Goal: Find contact information: Find contact information

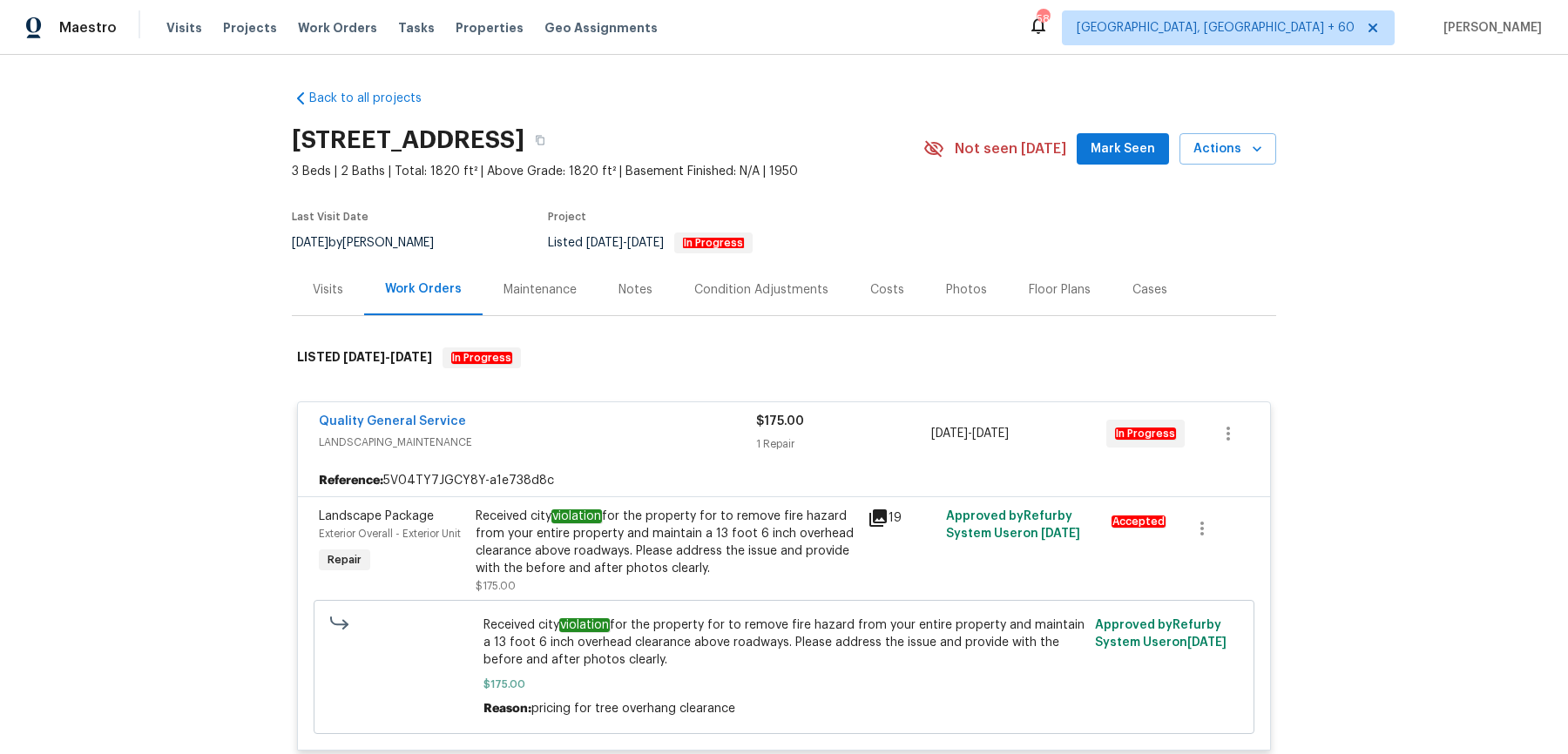
scroll to position [3280, 0]
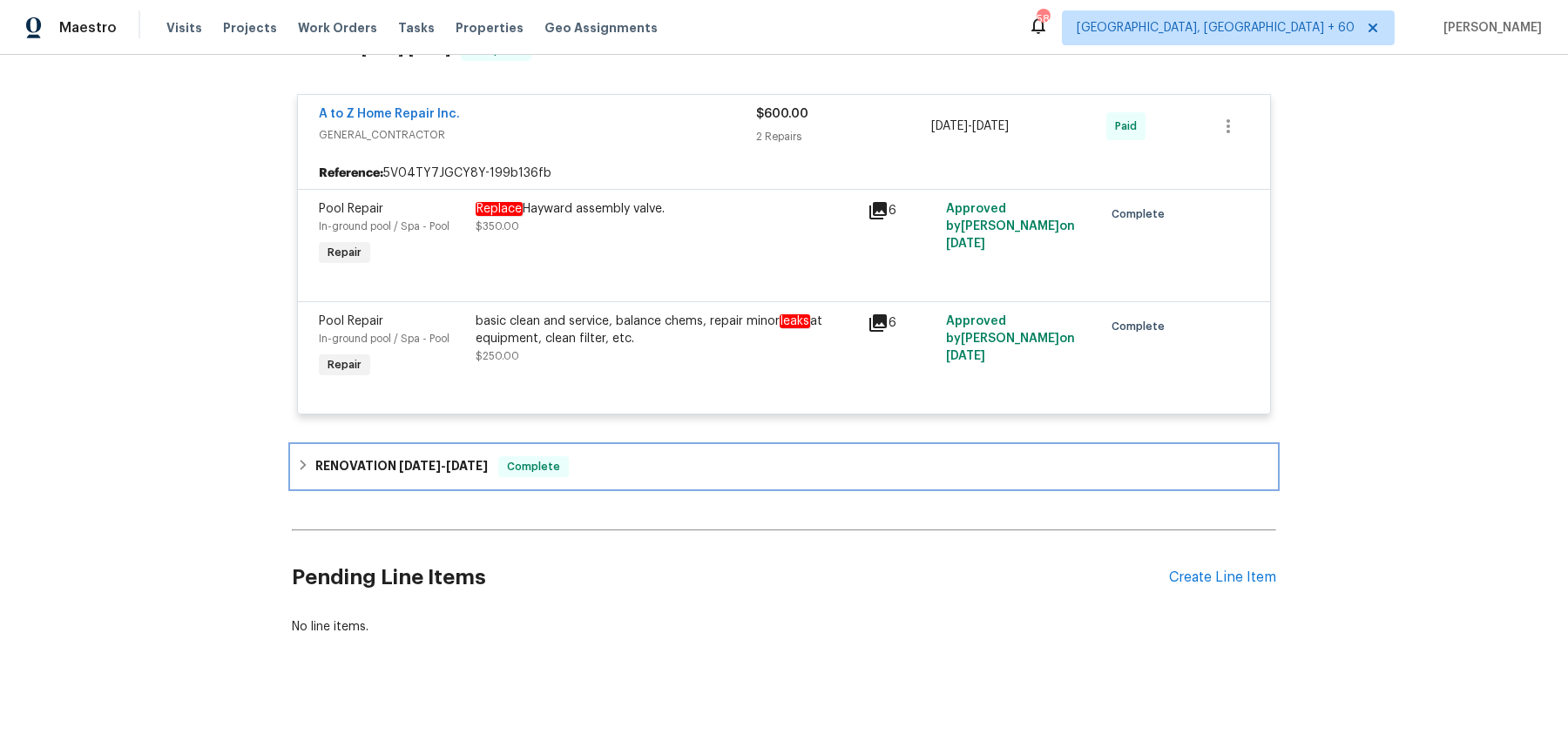
click at [542, 459] on div "Complete" at bounding box center [533, 467] width 70 height 21
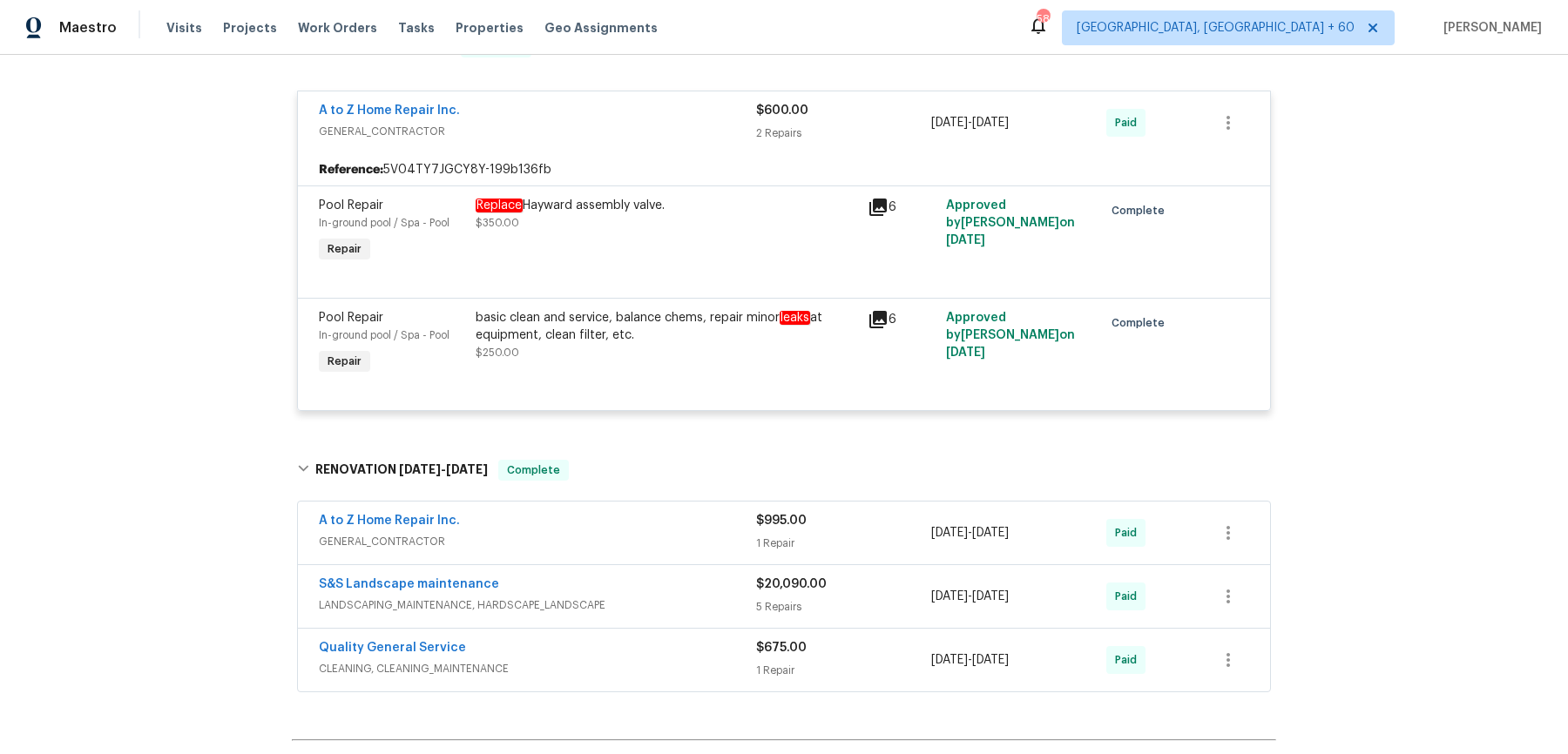
click at [625, 533] on div "A to Z Home Repair Inc." at bounding box center [538, 523] width 438 height 21
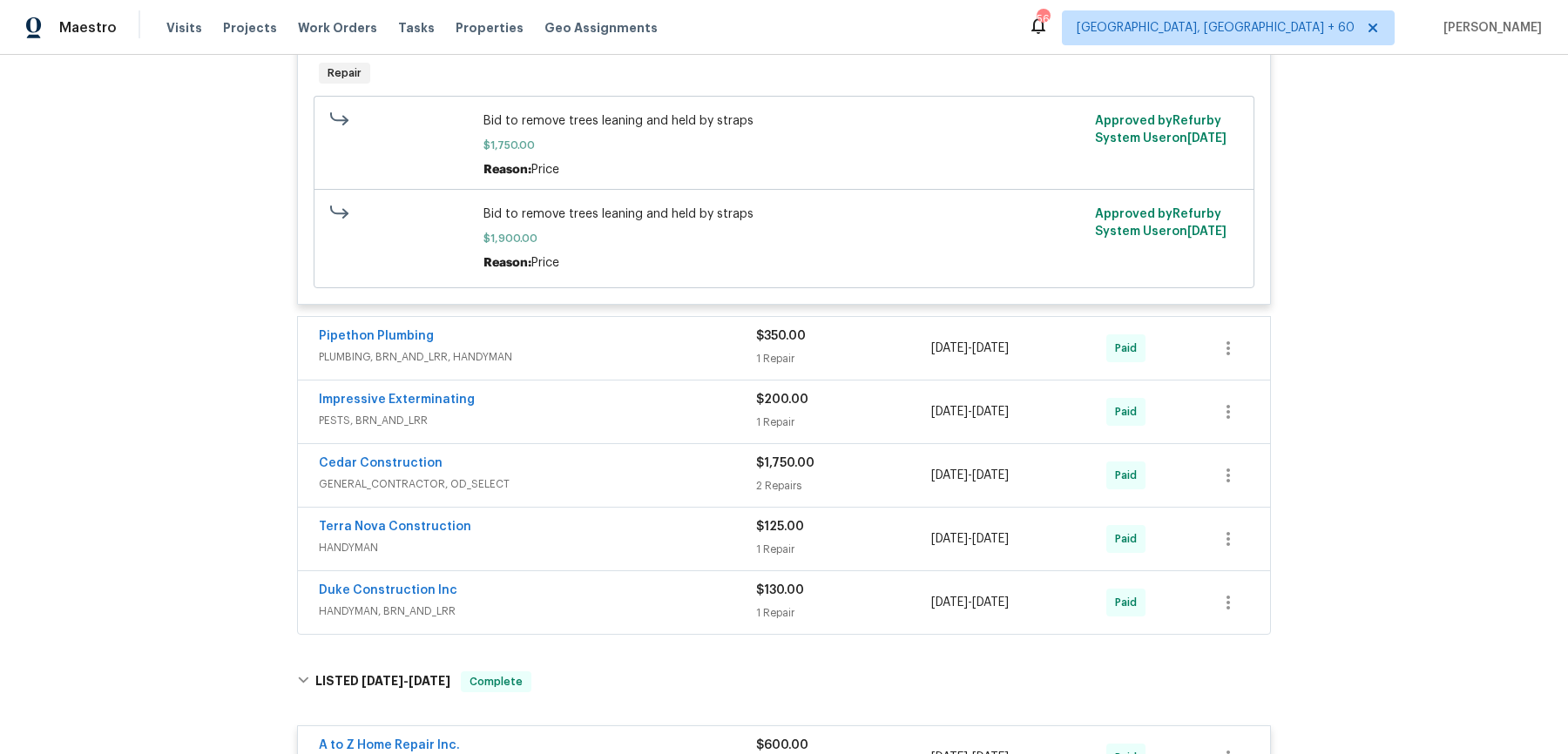
scroll to position [2600, 0]
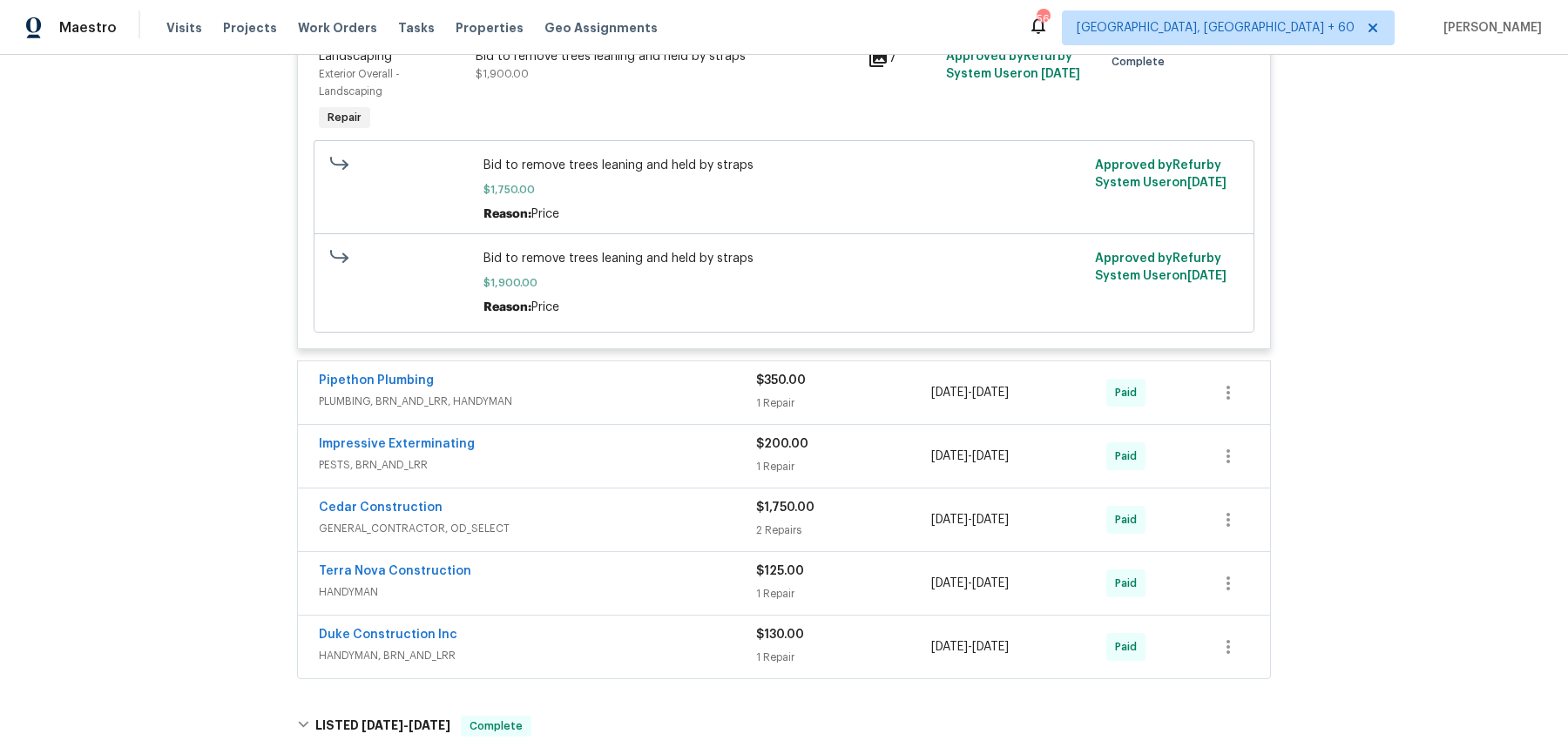
click at [716, 402] on span "PLUMBING, BRN_AND_LRR, HANDYMAN" at bounding box center [538, 402] width 438 height 18
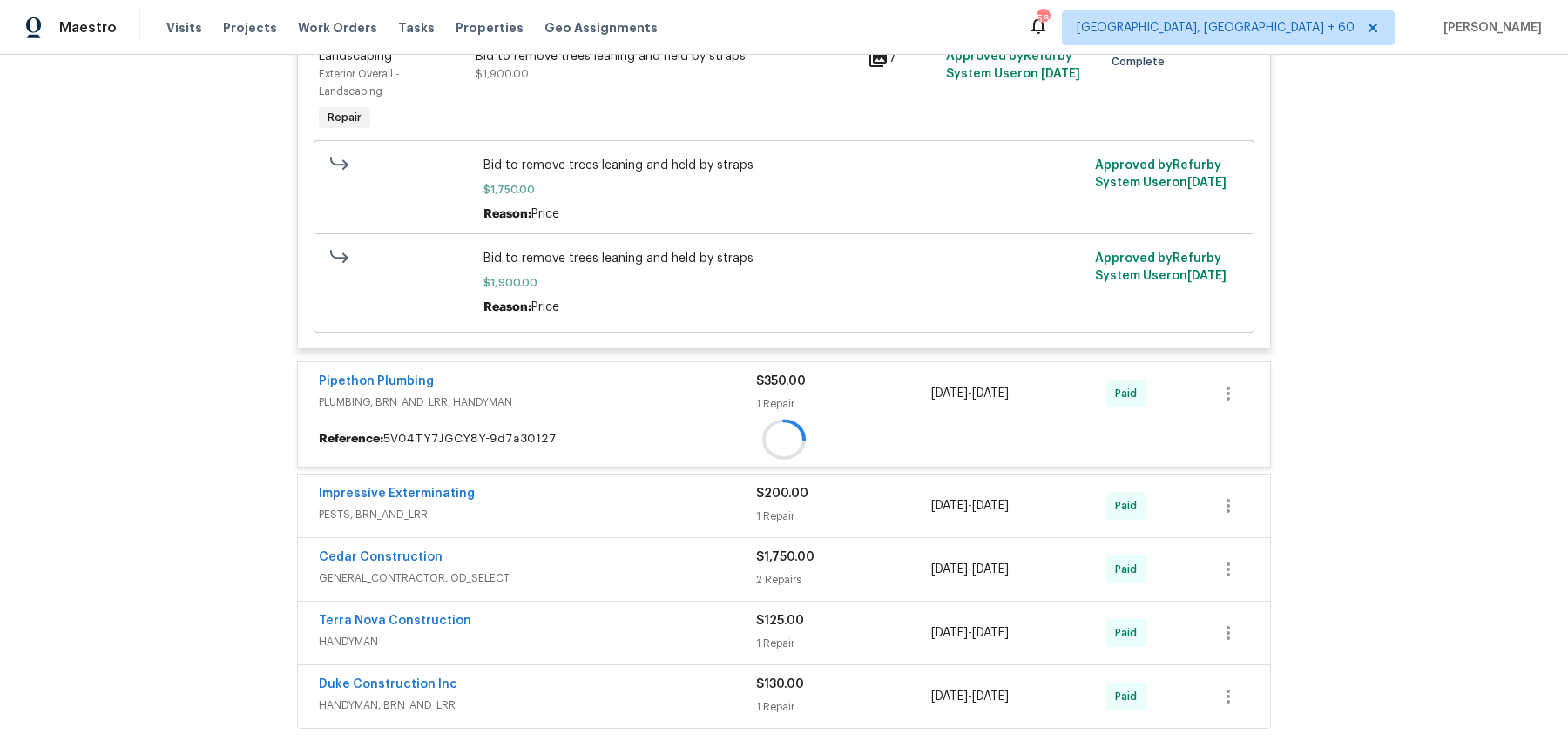
scroll to position [2813, 0]
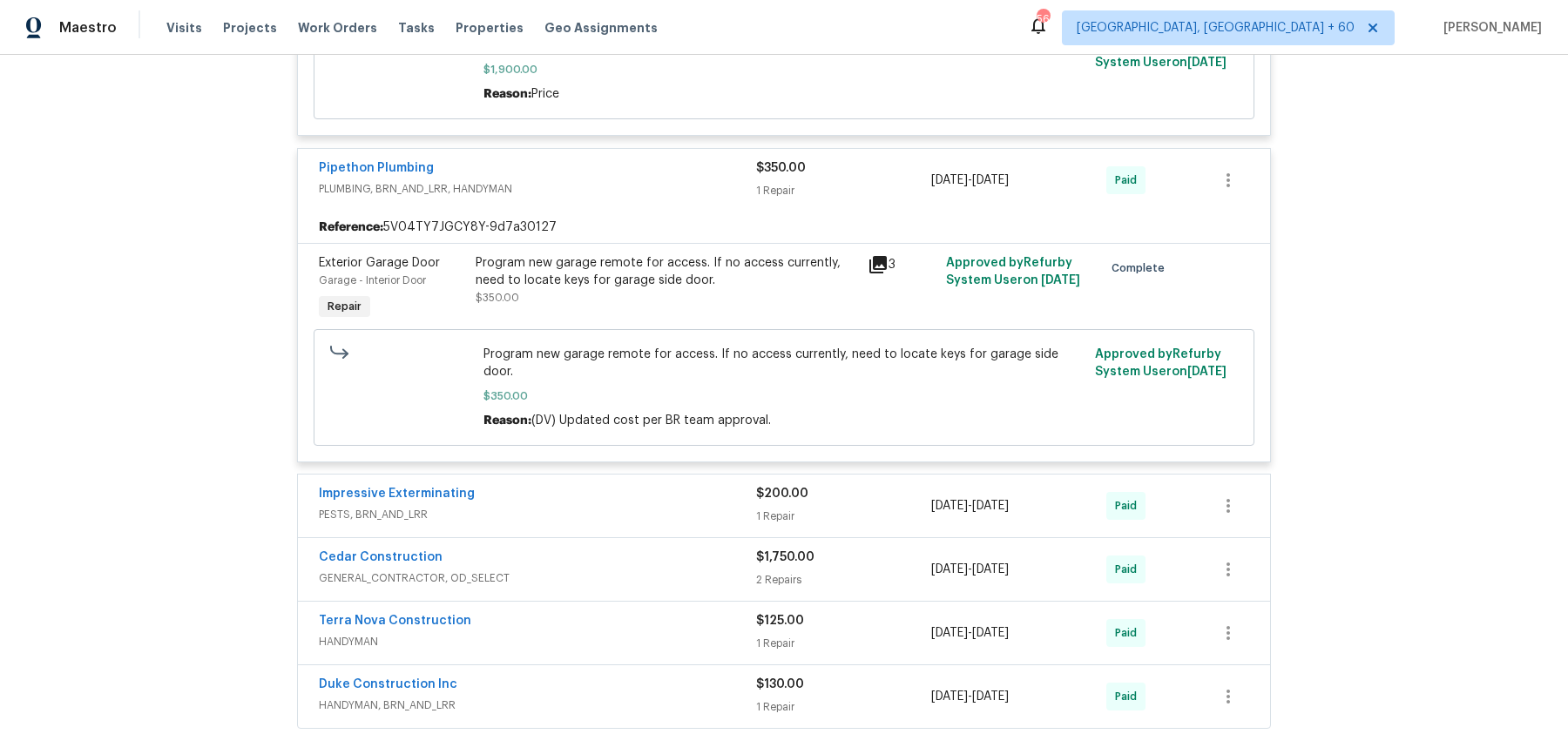
click at [686, 493] on div "Impressive Exterminating" at bounding box center [538, 495] width 438 height 21
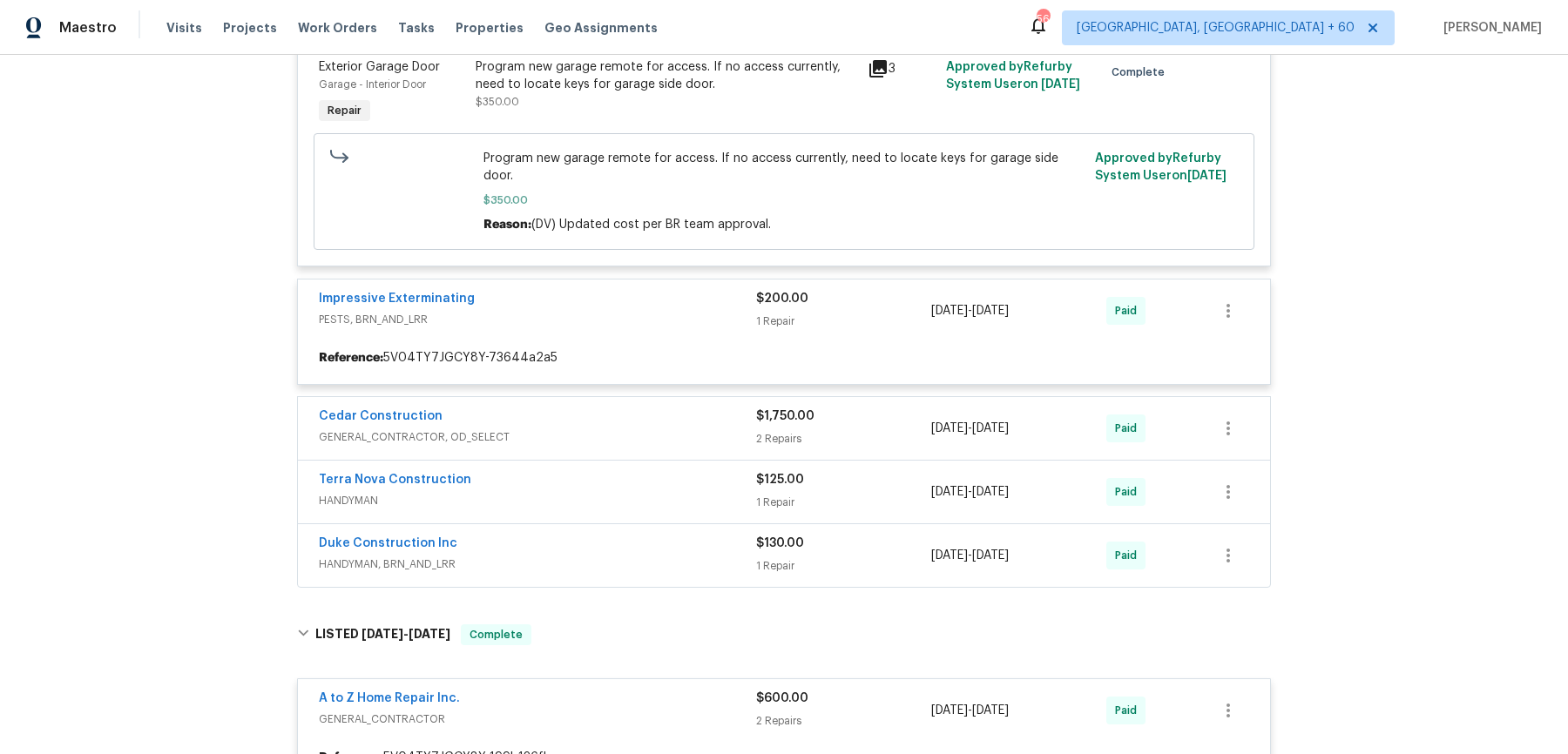
scroll to position [3006, 0]
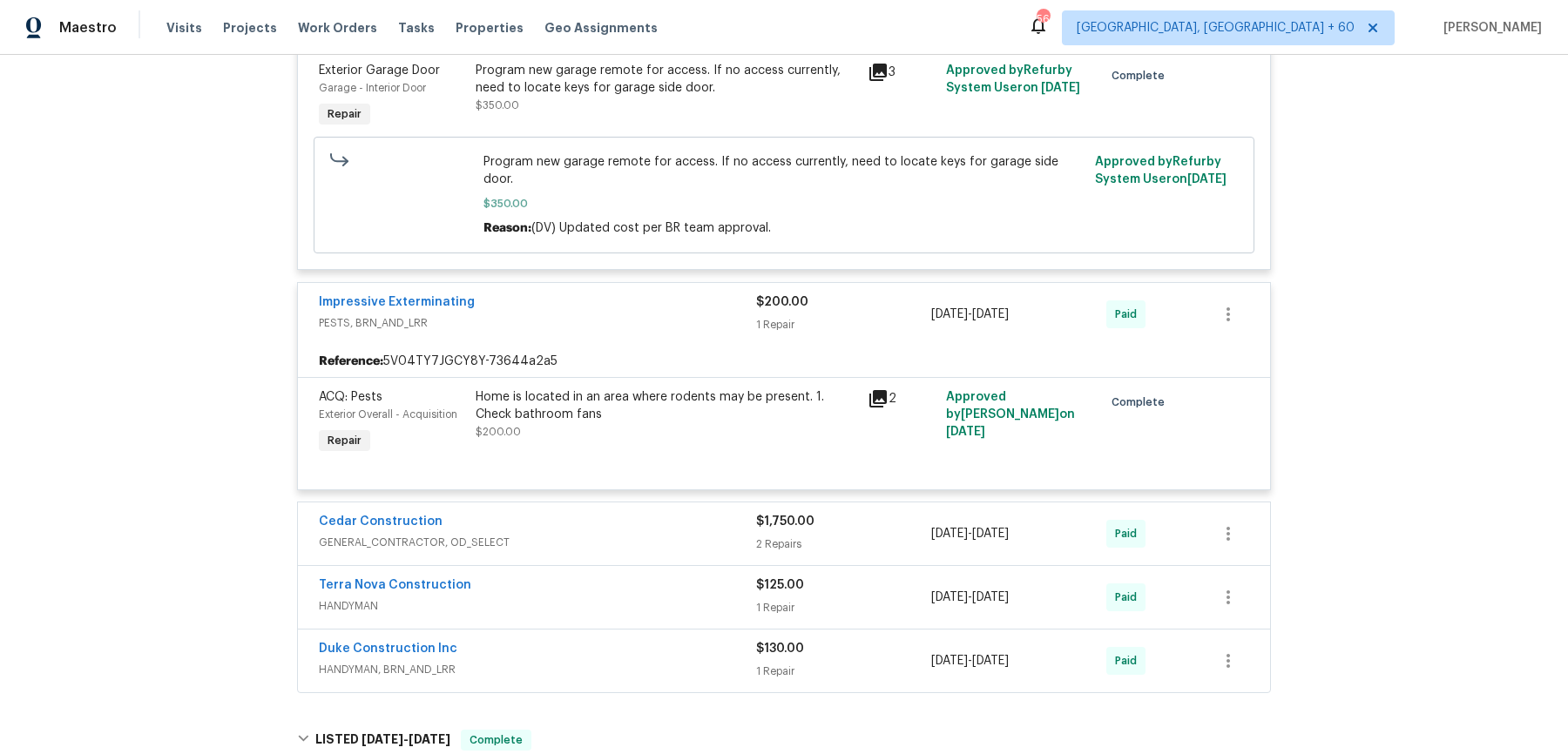
click at [700, 537] on span "GENERAL_CONTRACTOR, OD_SELECT" at bounding box center [538, 543] width 438 height 18
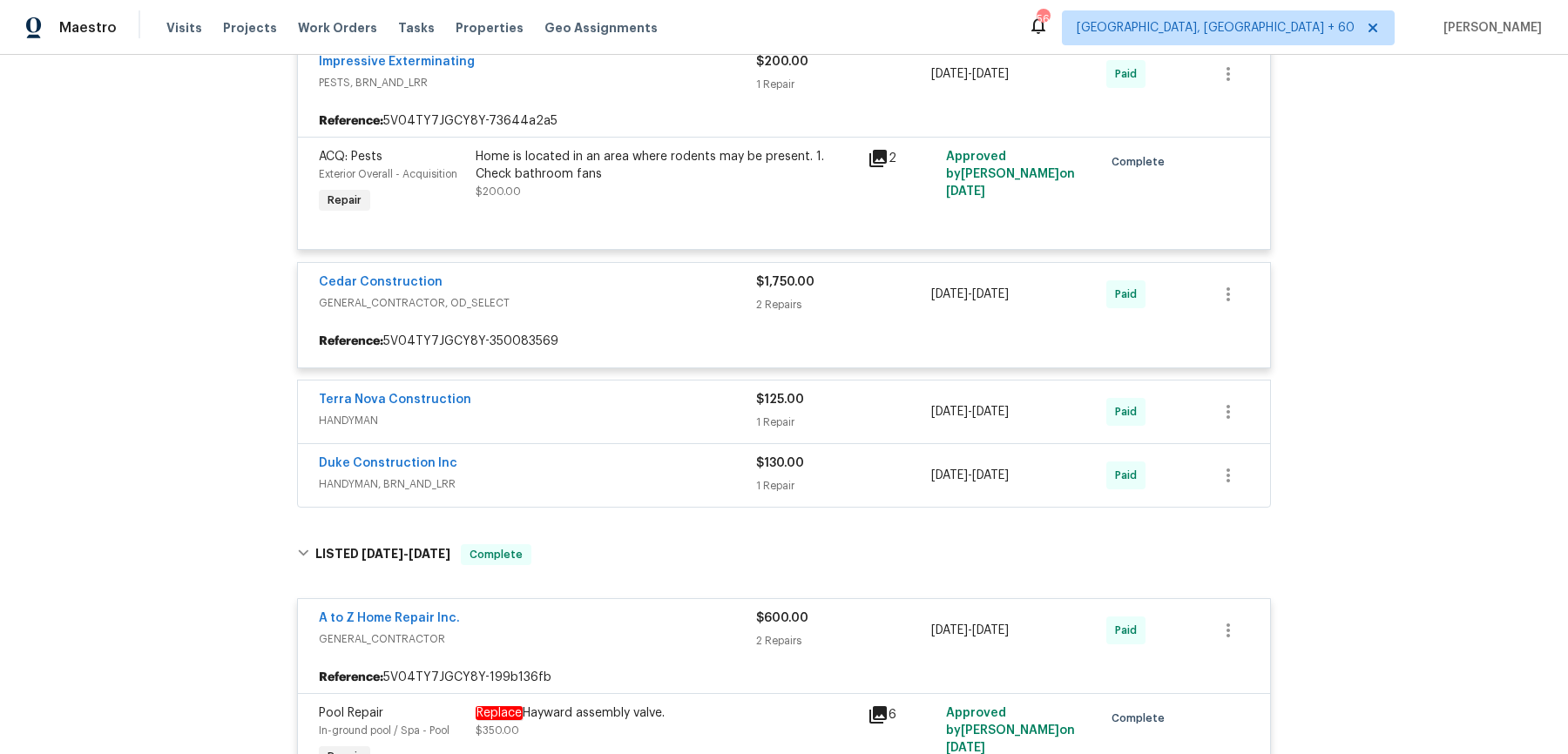
scroll to position [3251, 0]
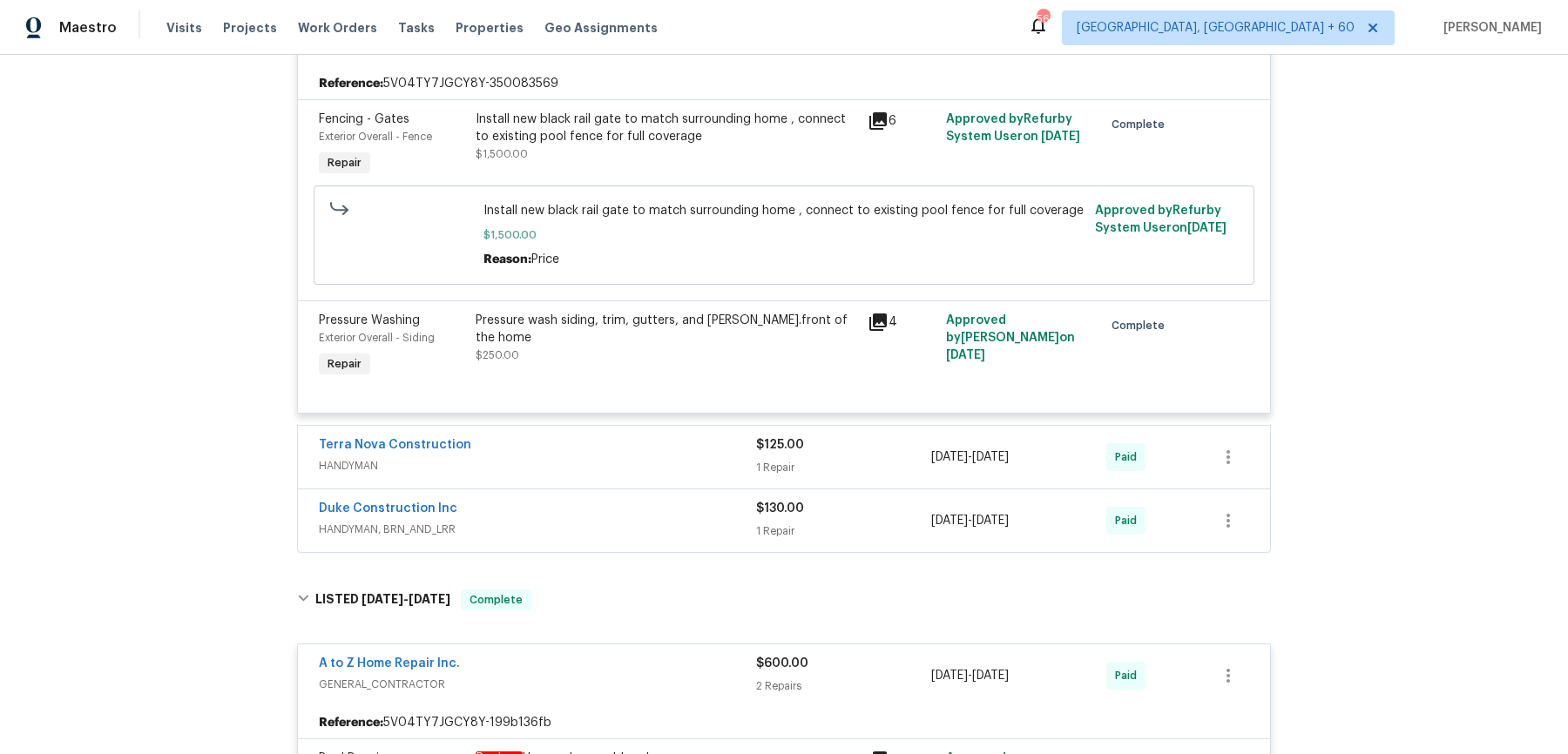
click at [700, 437] on div "Terra Nova Construction" at bounding box center [538, 447] width 438 height 21
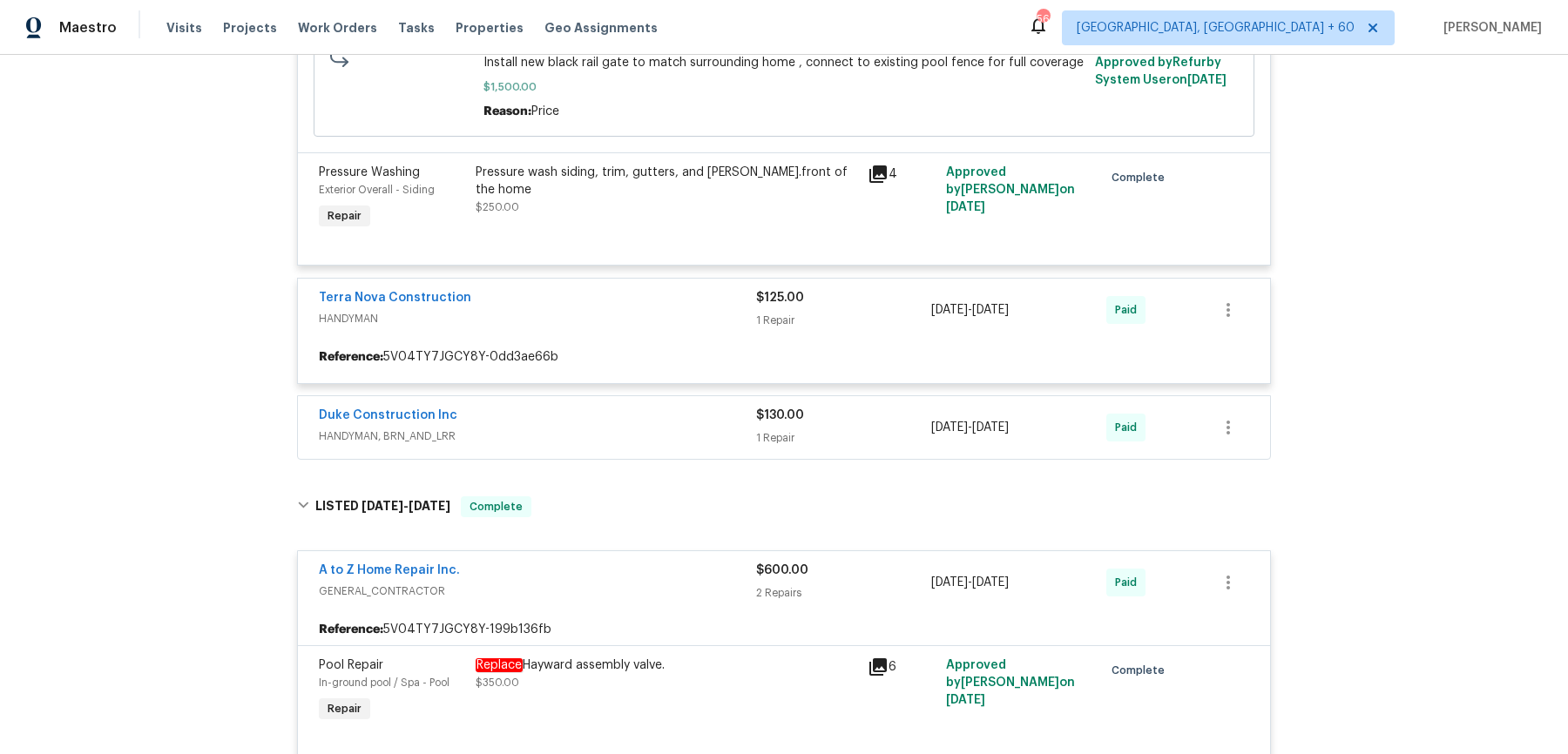
scroll to position [3660, 0]
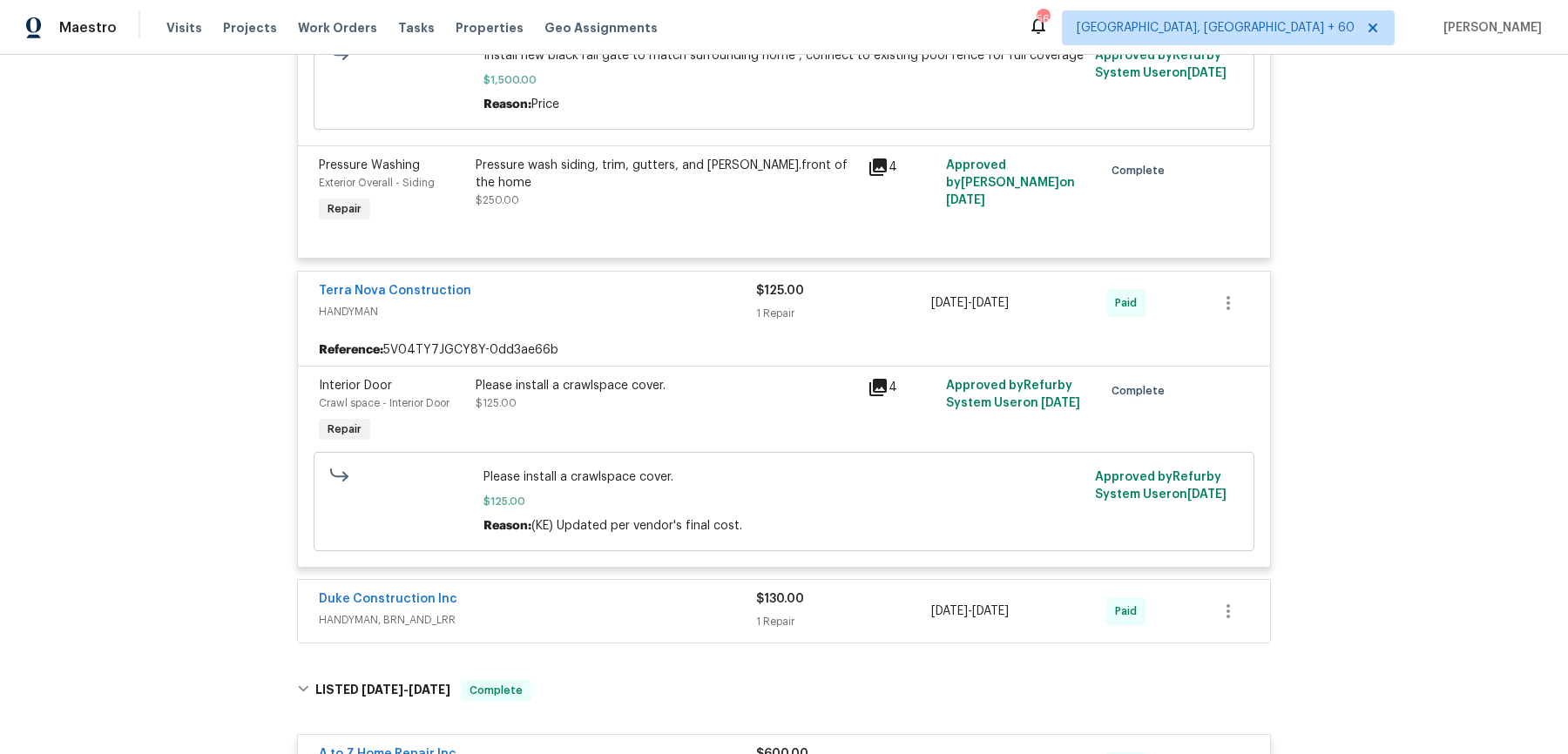
click at [655, 613] on span "HANDYMAN, BRN_AND_LRR" at bounding box center [538, 620] width 438 height 18
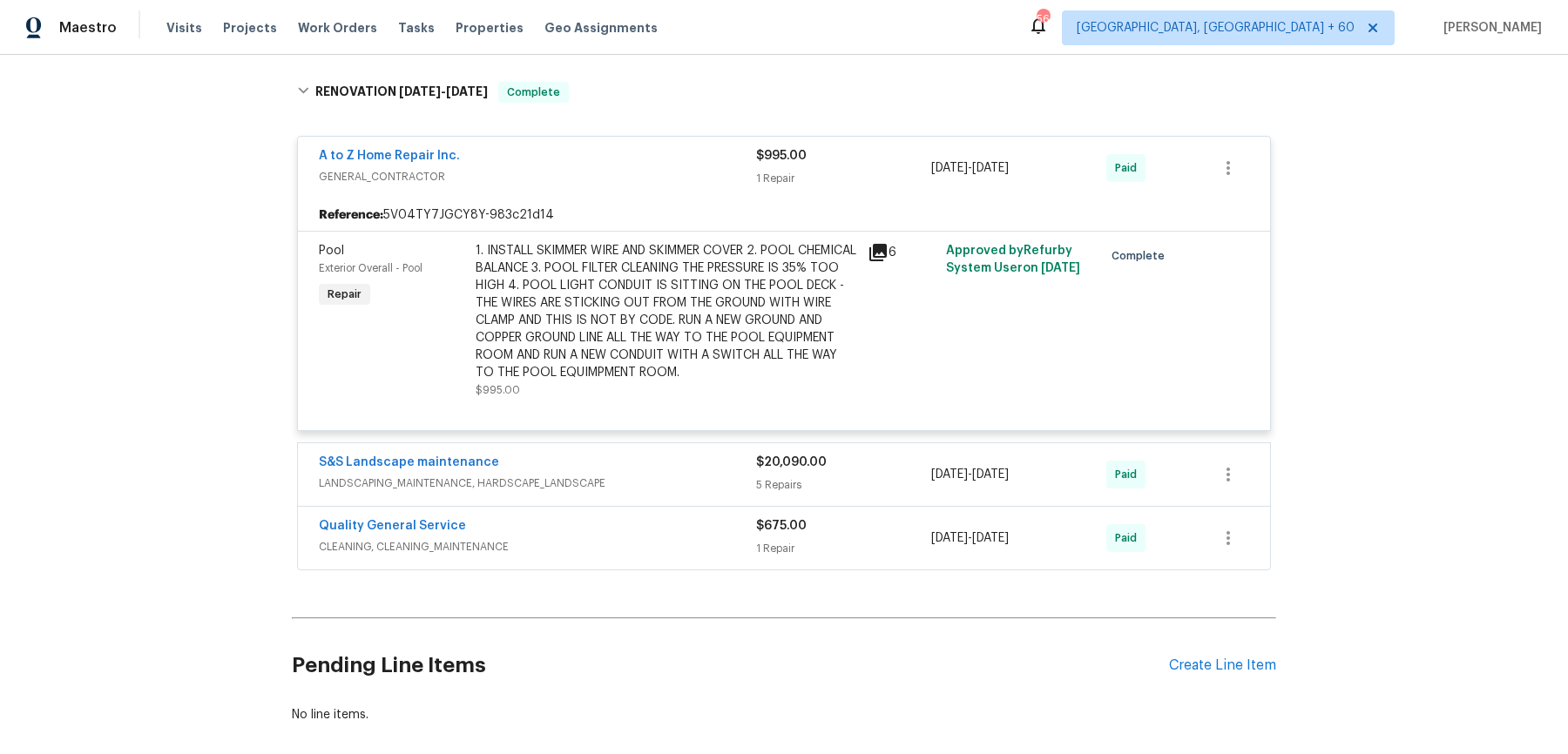
scroll to position [4961, 0]
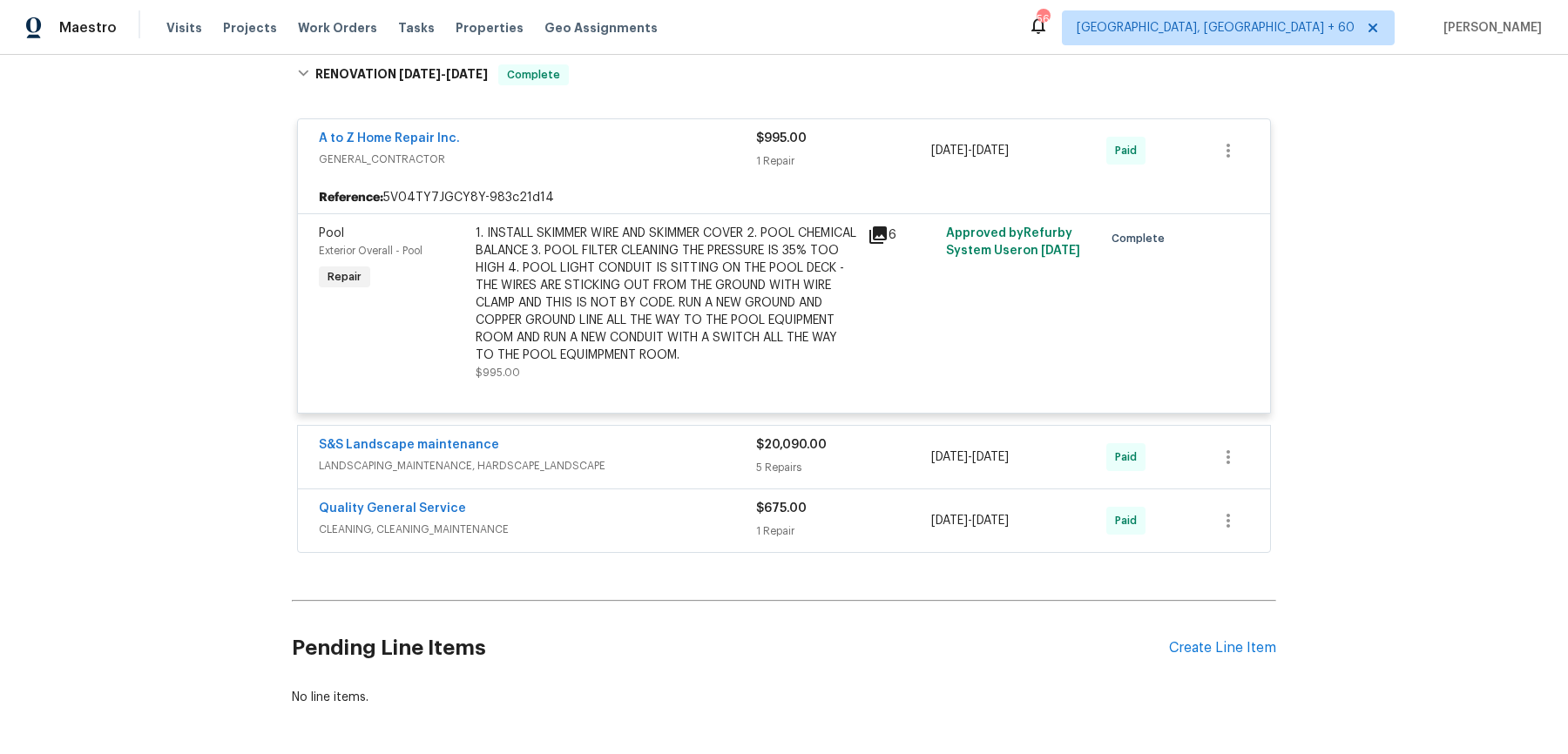
click at [705, 458] on span "LANDSCAPING_MAINTENANCE, HARDSCAPE_LANDSCAPE" at bounding box center [538, 466] width 438 height 18
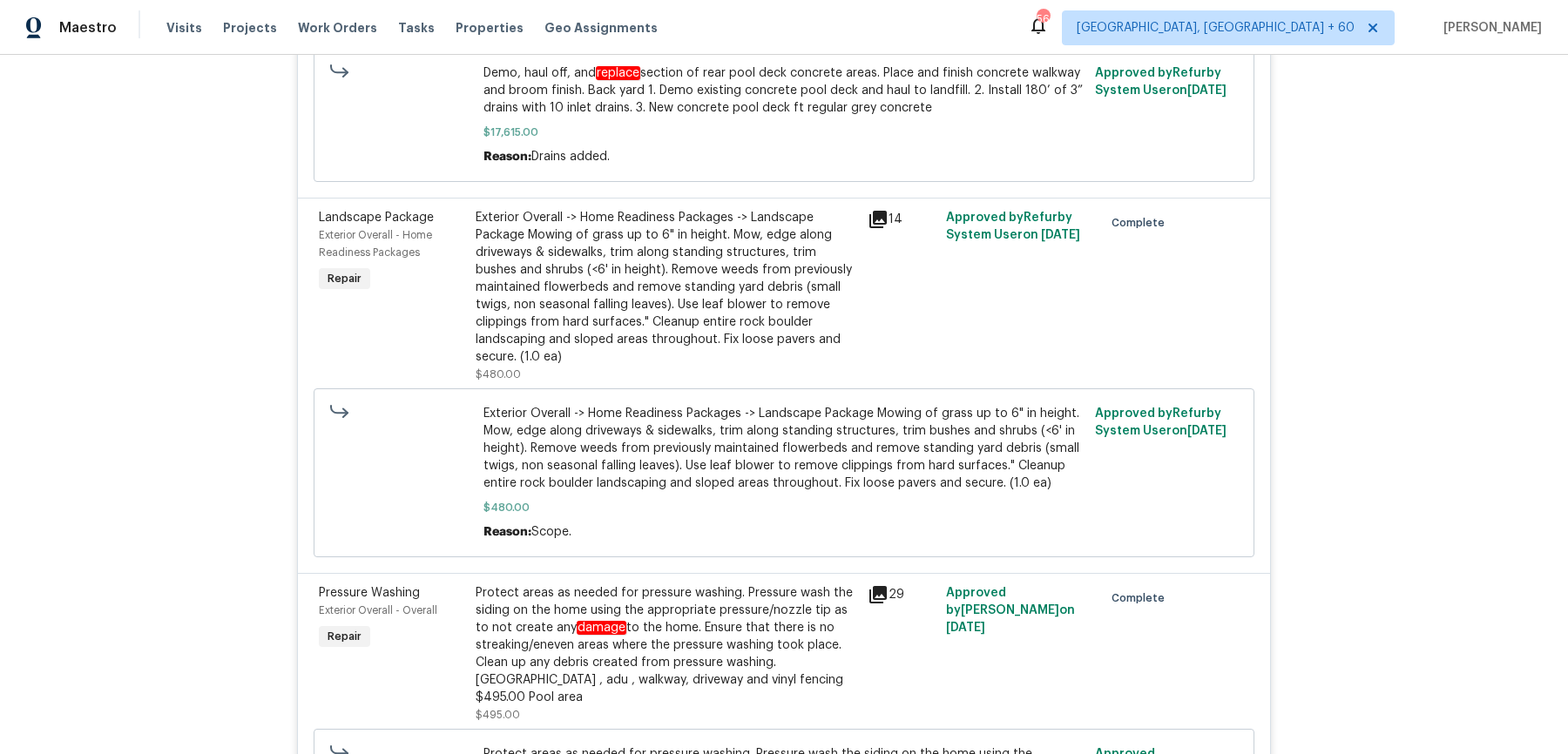
scroll to position [6363, 0]
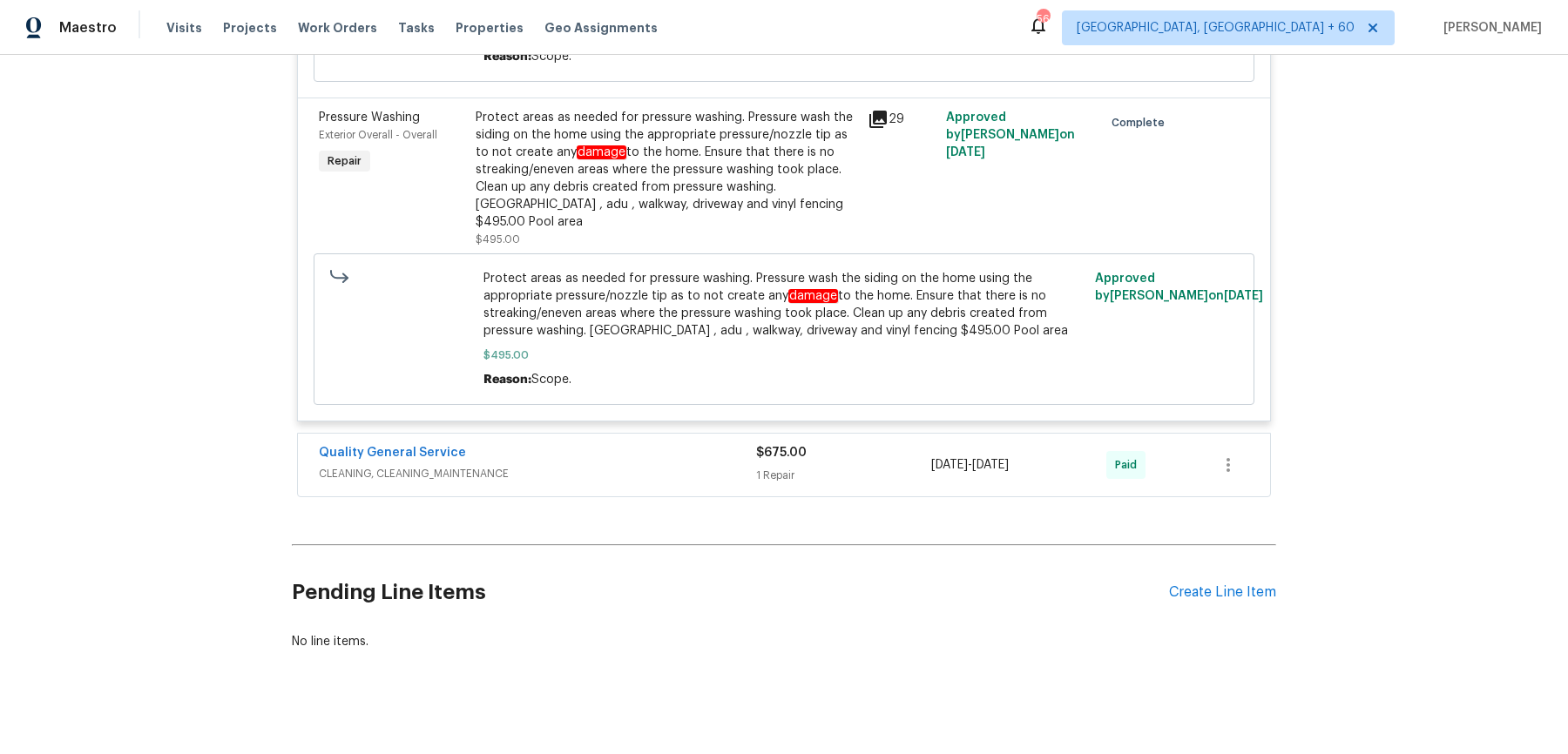
click at [684, 434] on div "Quality General Service CLEANING, CLEANING_MAINTENANCE $675.00 1 Repair [DATE] …" at bounding box center [784, 466] width 973 height 63
click at [680, 448] on div "Quality General Service" at bounding box center [538, 455] width 438 height 21
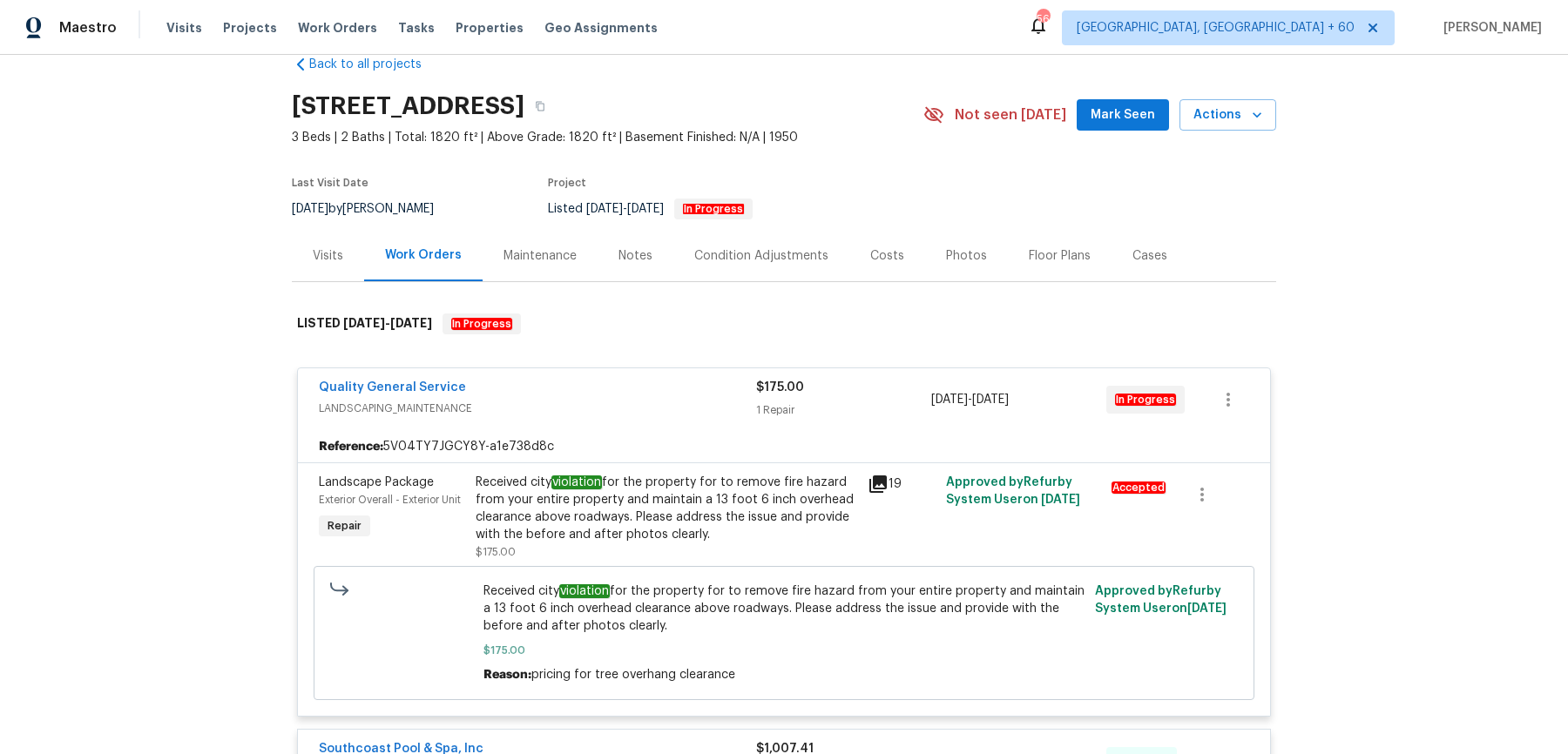
scroll to position [0, 0]
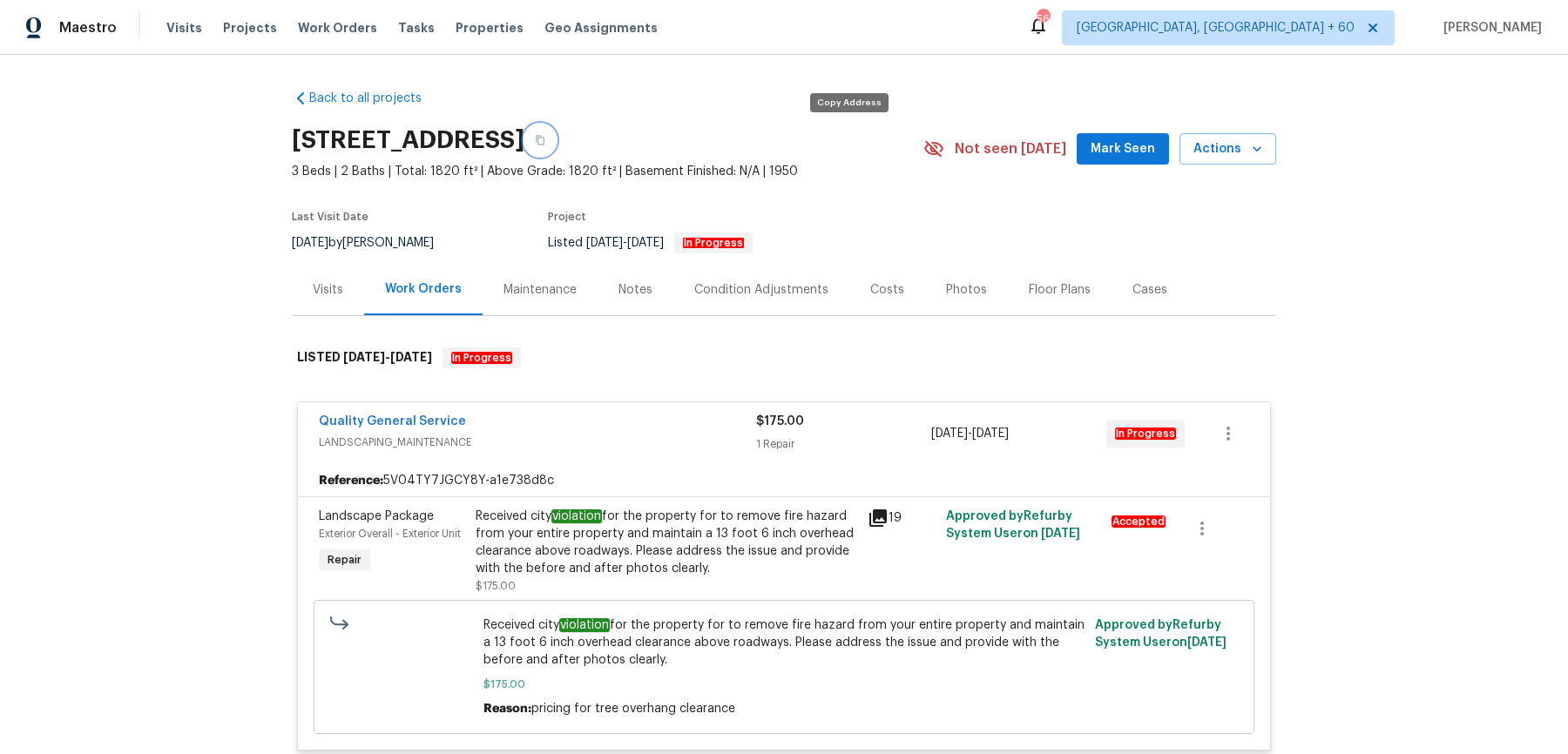
click at [556, 125] on button "button" at bounding box center [540, 140] width 32 height 32
click at [556, 132] on button "button" at bounding box center [540, 140] width 32 height 32
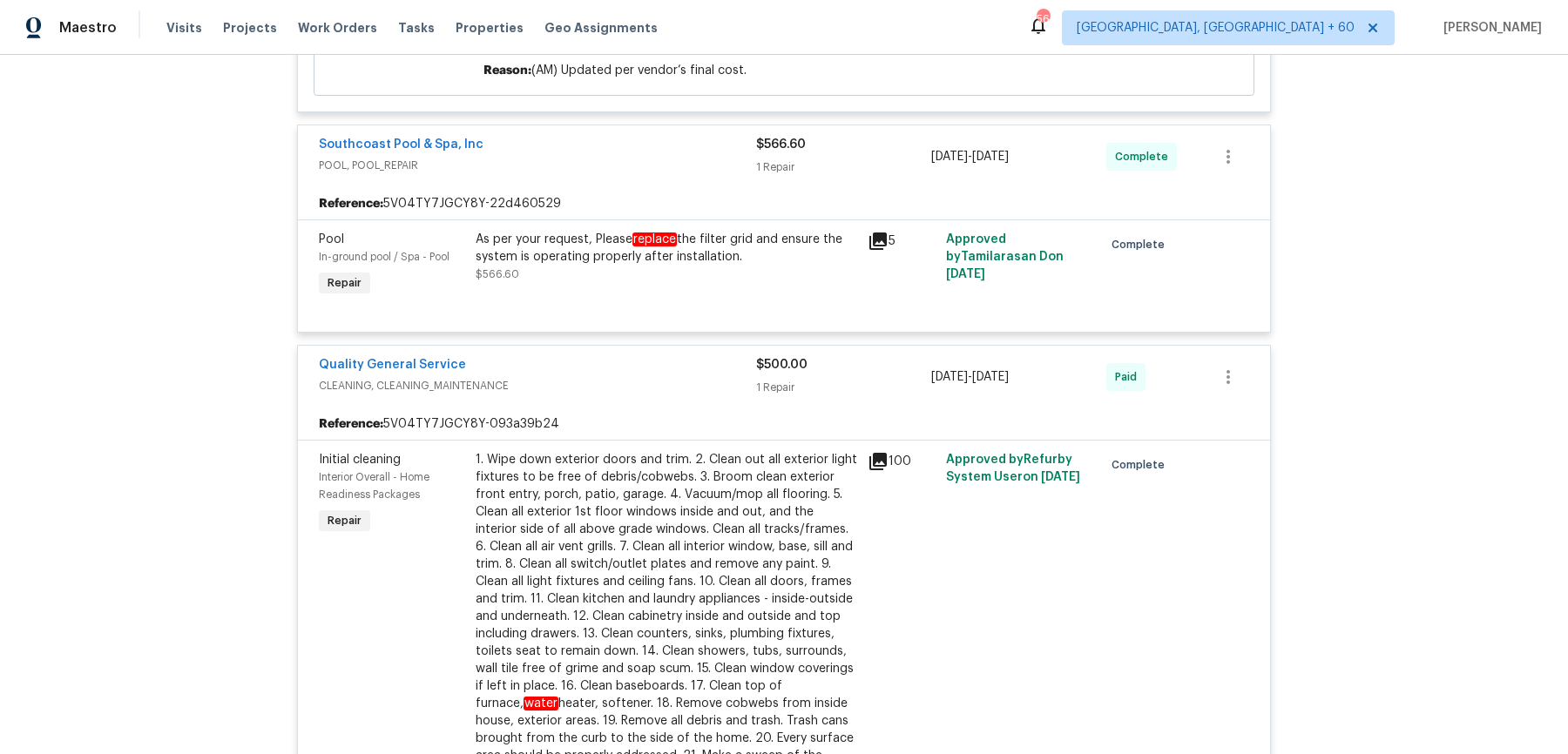
scroll to position [1185, 0]
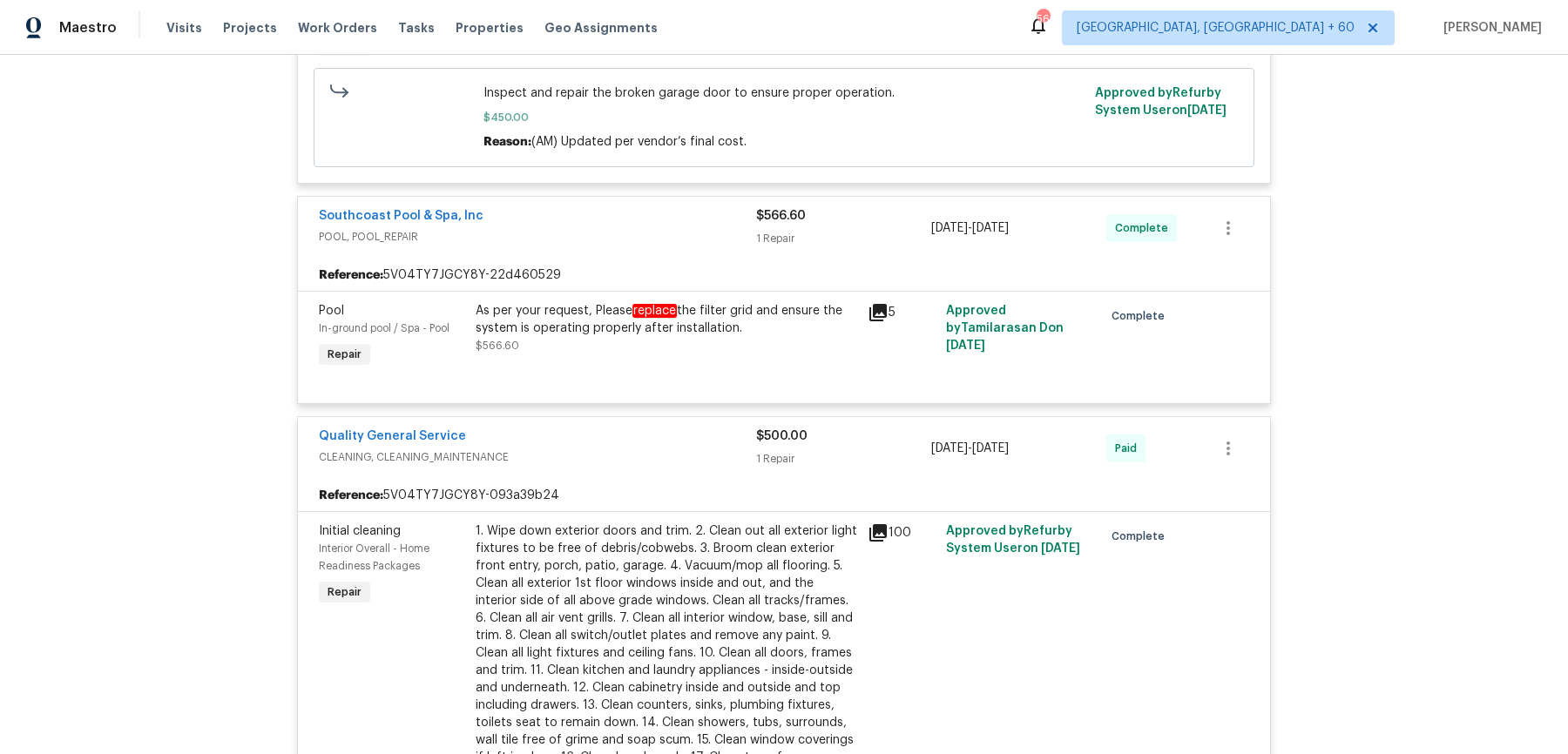
click at [661, 353] on div "As per your request, Please replace the filter grid and ensure the system is op…" at bounding box center [666, 329] width 381 height 53
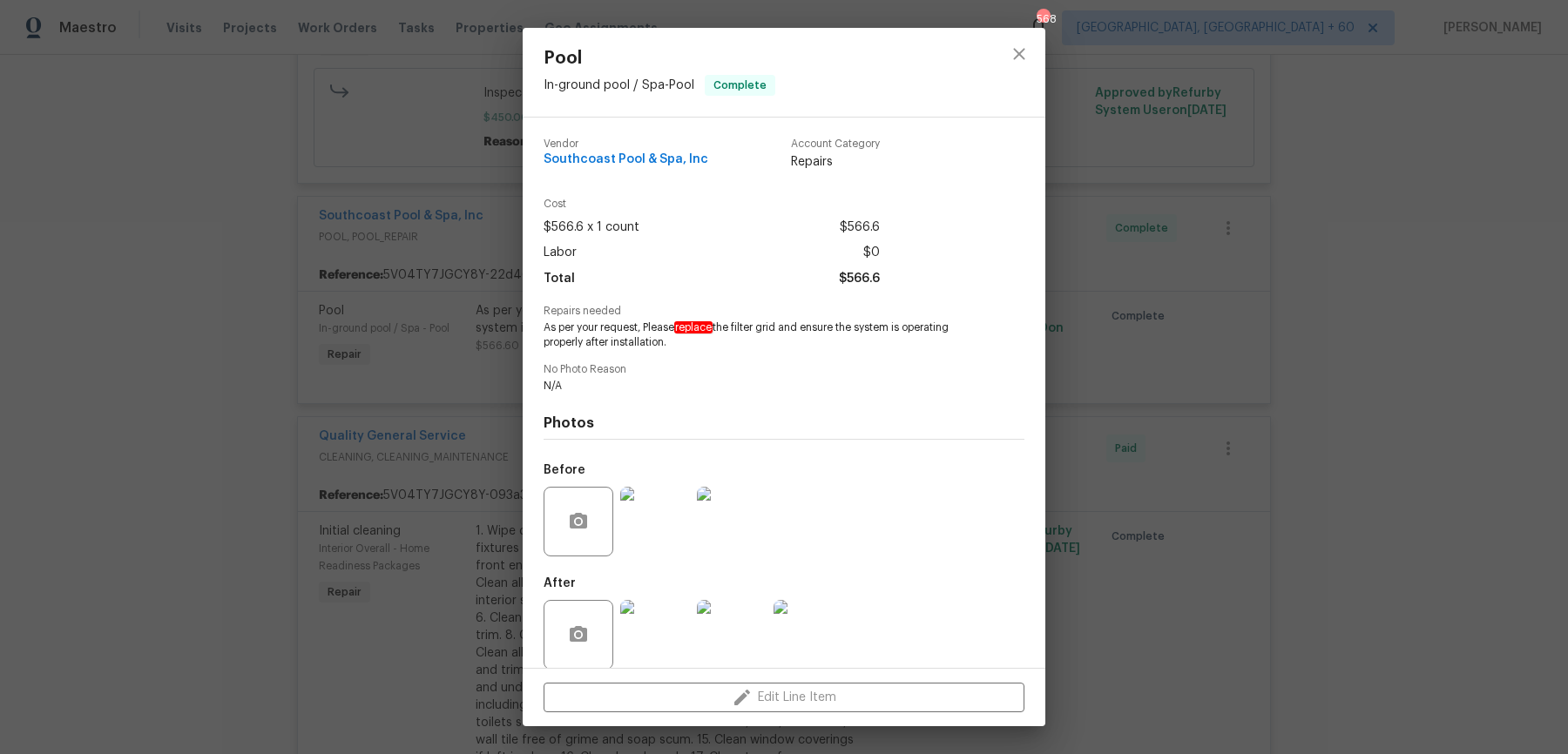
click at [661, 527] on img at bounding box center [654, 521] width 69 height 69
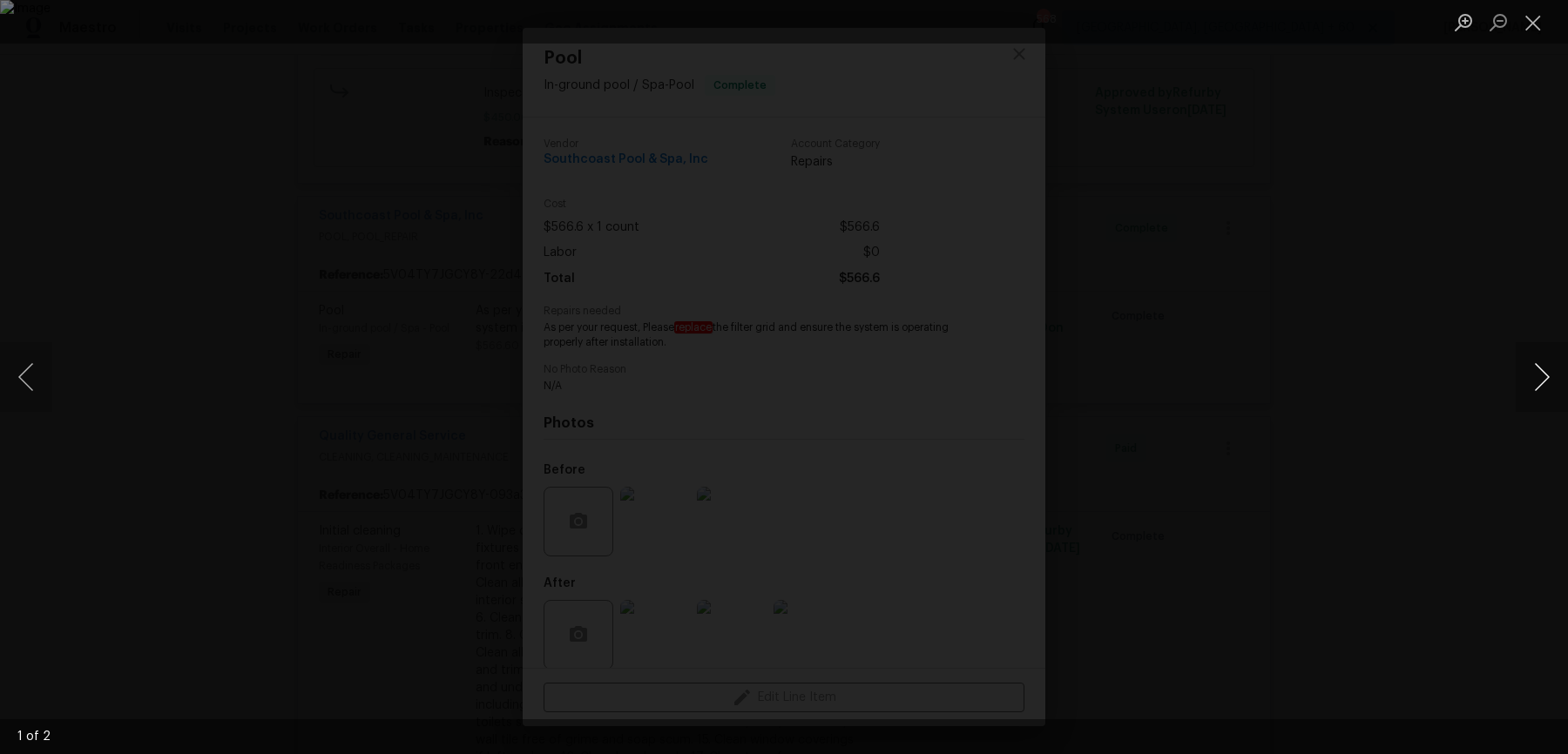
click at [1528, 373] on button "Next image" at bounding box center [1543, 376] width 53 height 69
click at [1493, 302] on div "Lightbox" at bounding box center [784, 377] width 1568 height 754
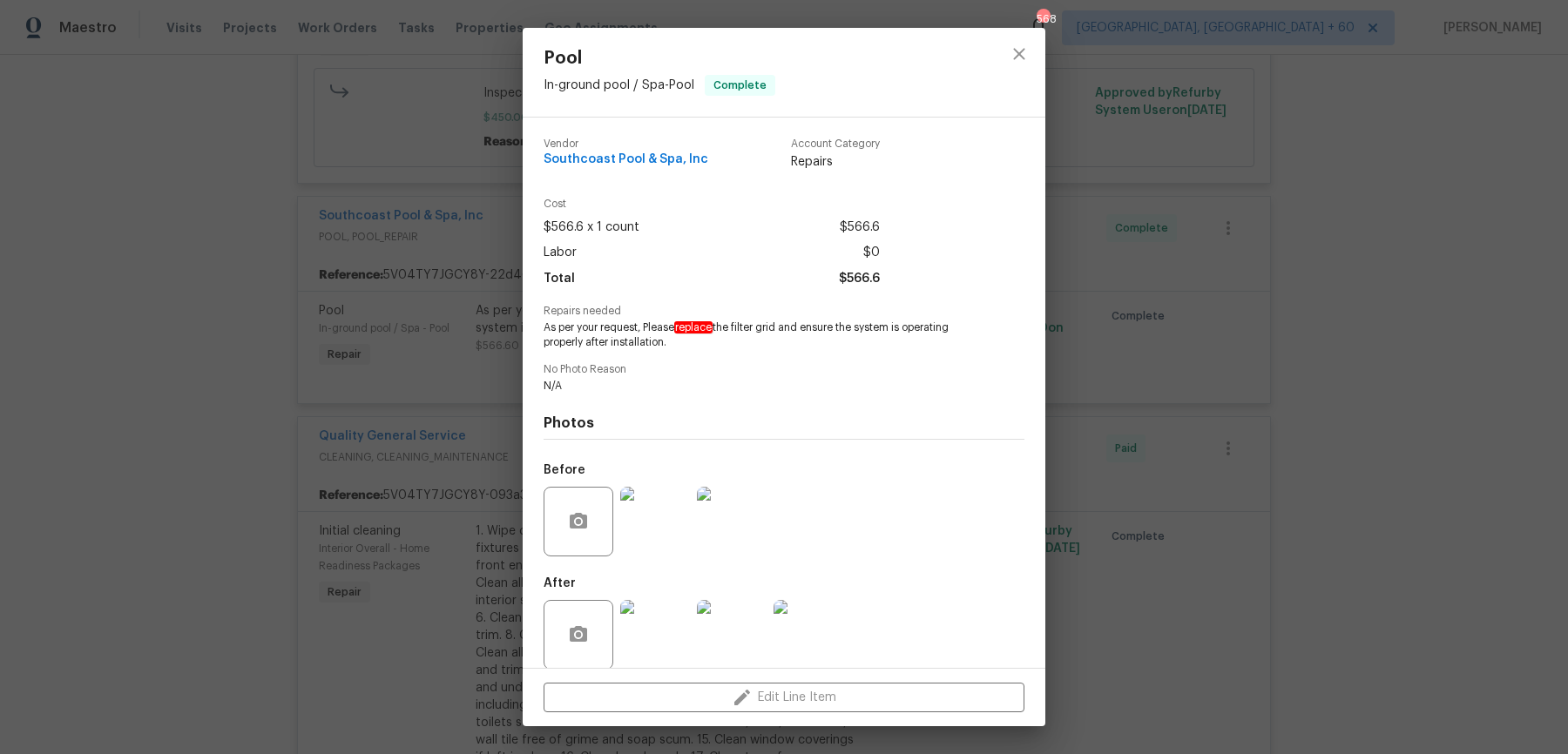
click at [658, 629] on img at bounding box center [654, 635] width 69 height 69
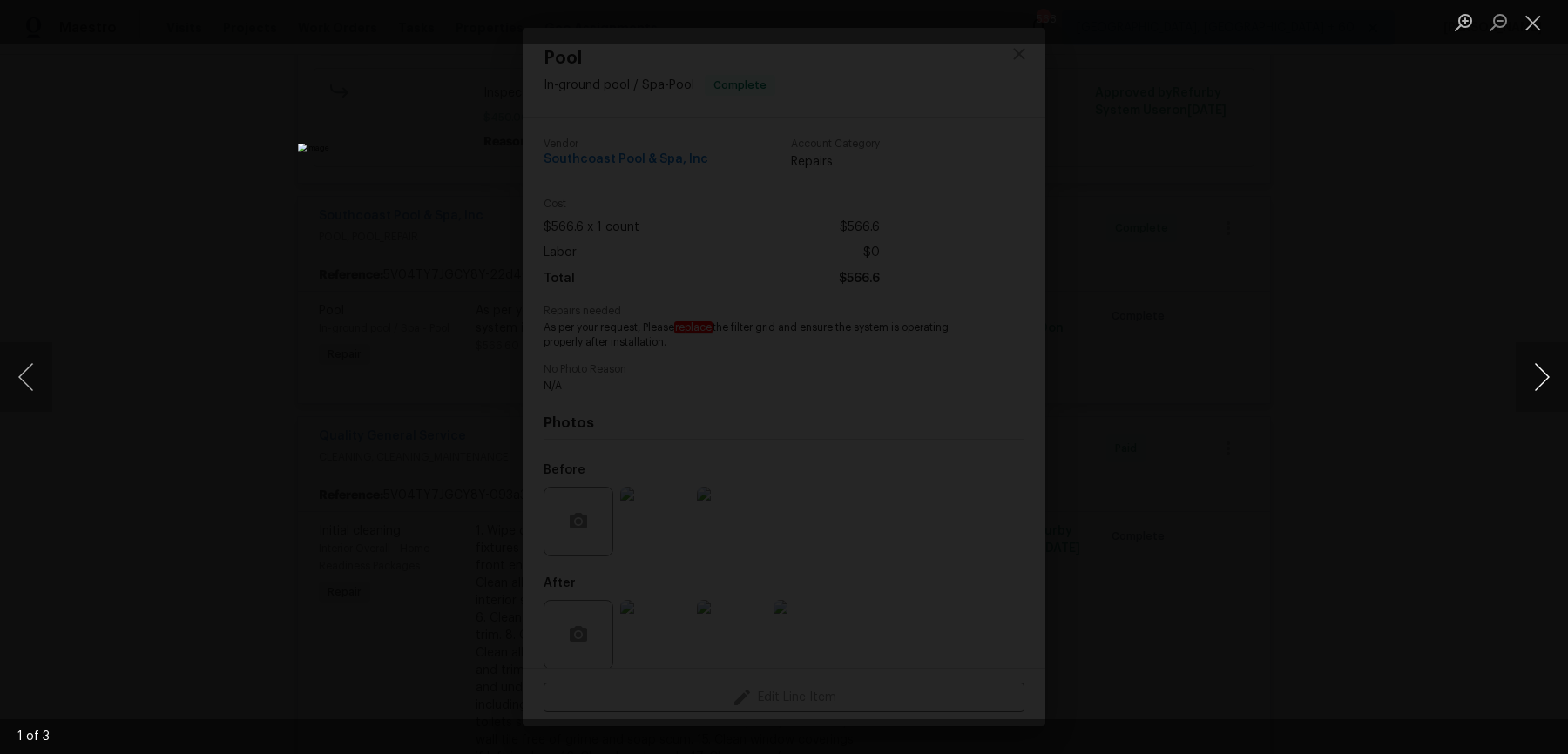
click at [1557, 348] on button "Next image" at bounding box center [1543, 376] width 53 height 69
click at [1472, 228] on div "Lightbox" at bounding box center [784, 377] width 1568 height 754
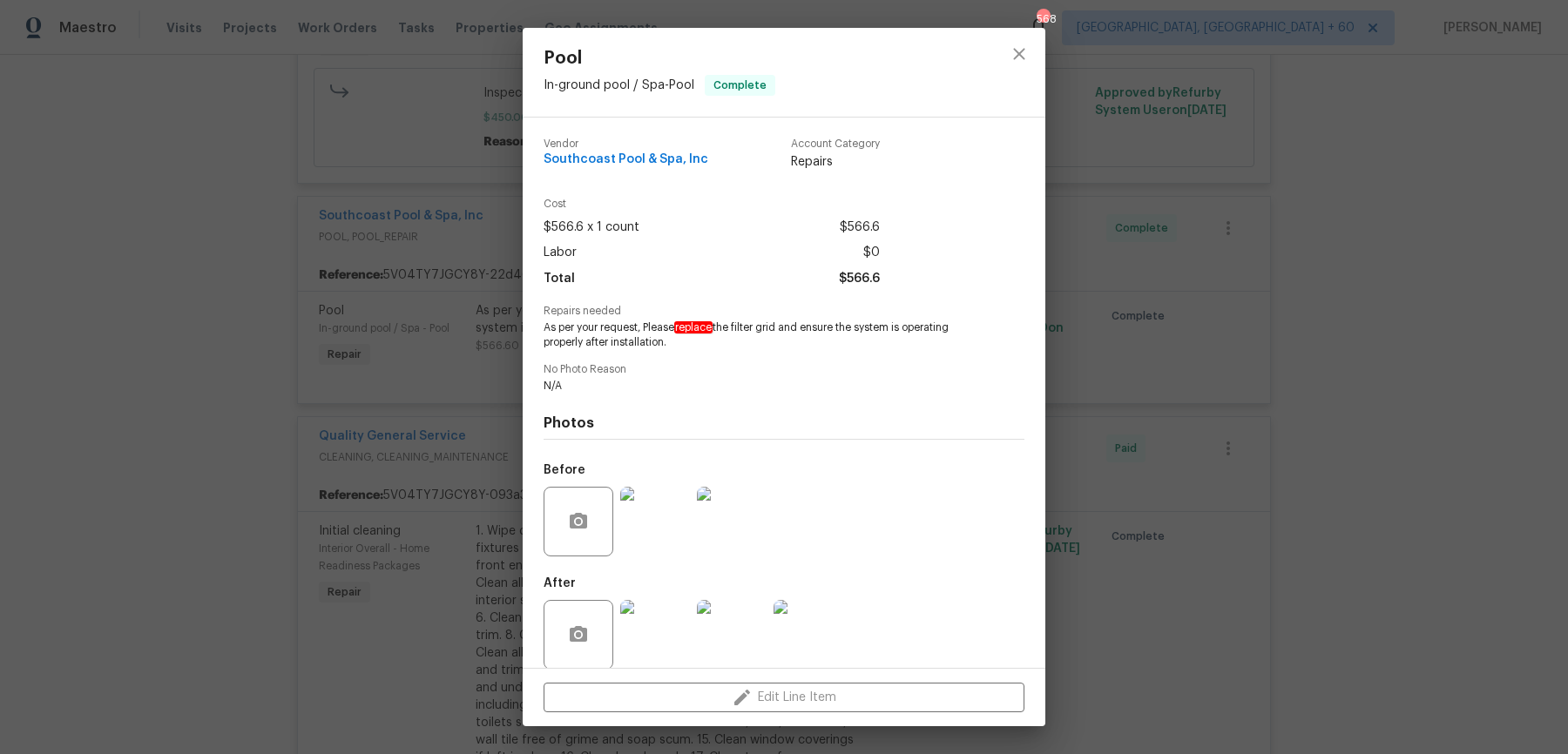
drag, startPoint x: 556, startPoint y: 332, endPoint x: 731, endPoint y: 337, distance: 175.1
click at [731, 337] on div "Vendor Southcoast Pool & Spa, Inc Account Category Repairs Cost $566.6 x 1 coun…" at bounding box center [784, 393] width 523 height 551
copy span "As per your request, Please replace the filter grid and ensure the system is op…"
click at [474, 242] on div "Pool In-ground pool / Spa - Pool Complete Vendor Southcoast Pool & Spa, Inc Acc…" at bounding box center [784, 377] width 1568 height 754
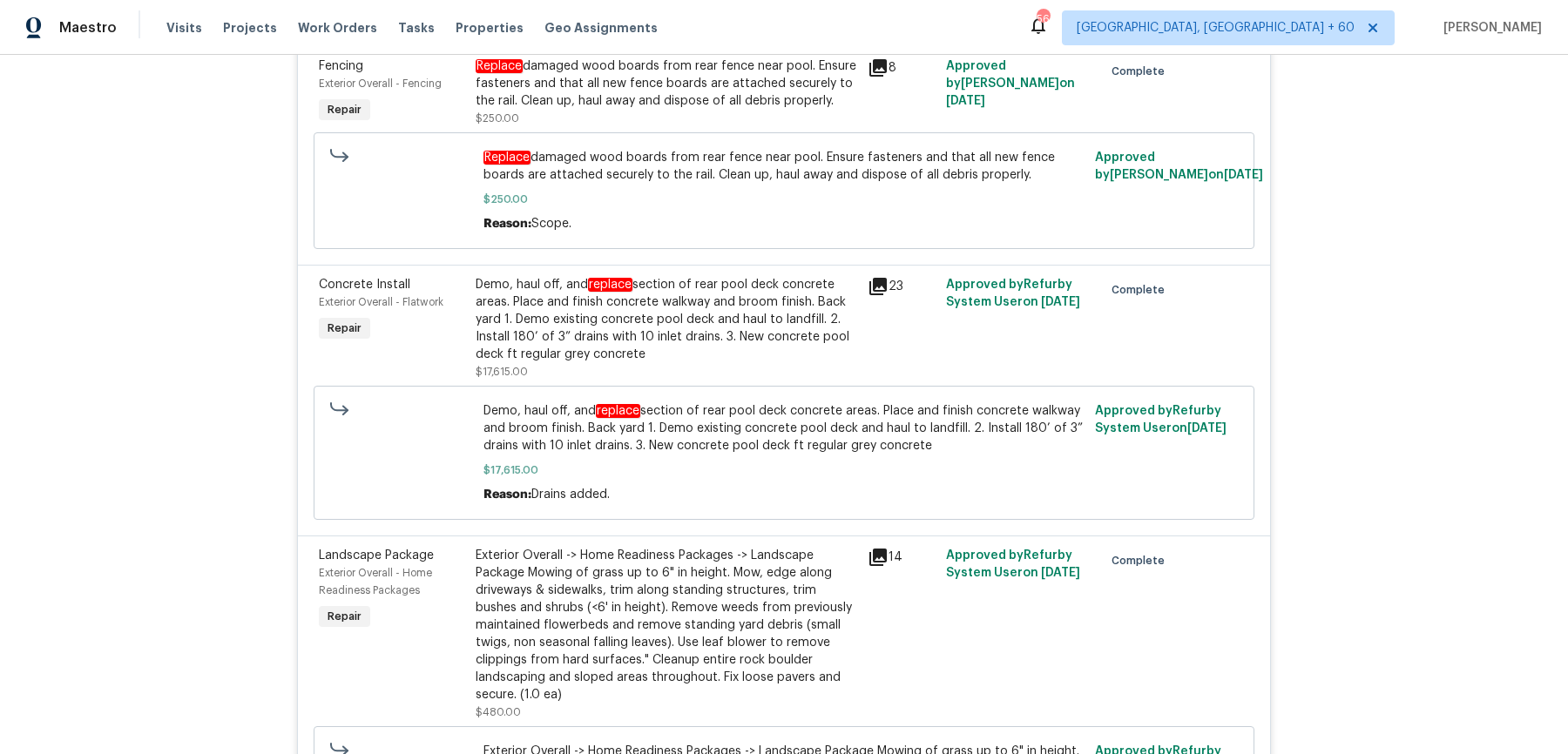
scroll to position [7026, 0]
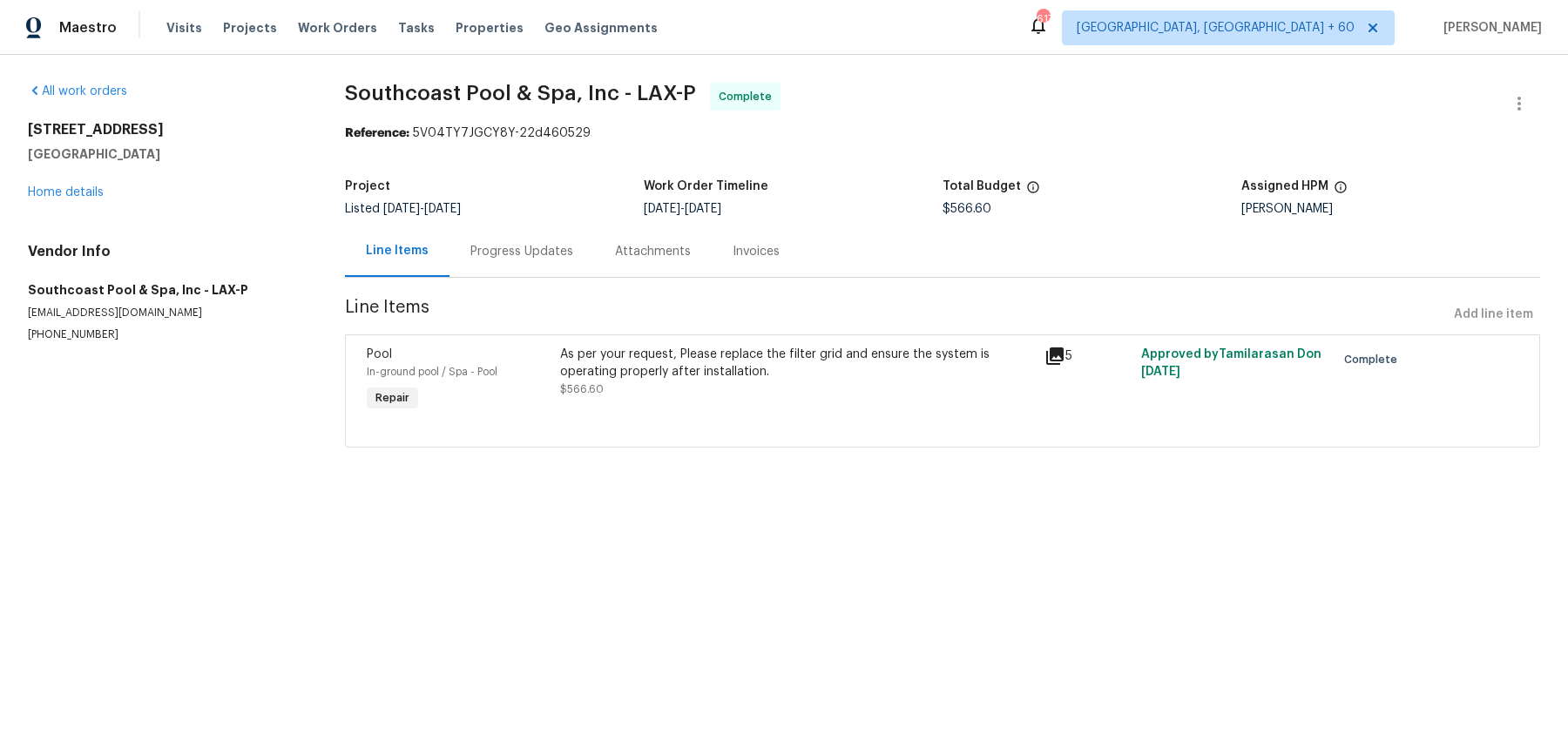
click at [527, 95] on span "Southcoast Pool & Spa, Inc - LAX-P" at bounding box center [520, 93] width 351 height 21
copy span "Southcoast Pool & Spa, Inc - LAX-P"
click at [296, 281] on h5 "Southcoast Pool & Spa, Inc - LAX-P" at bounding box center [166, 290] width 275 height 18
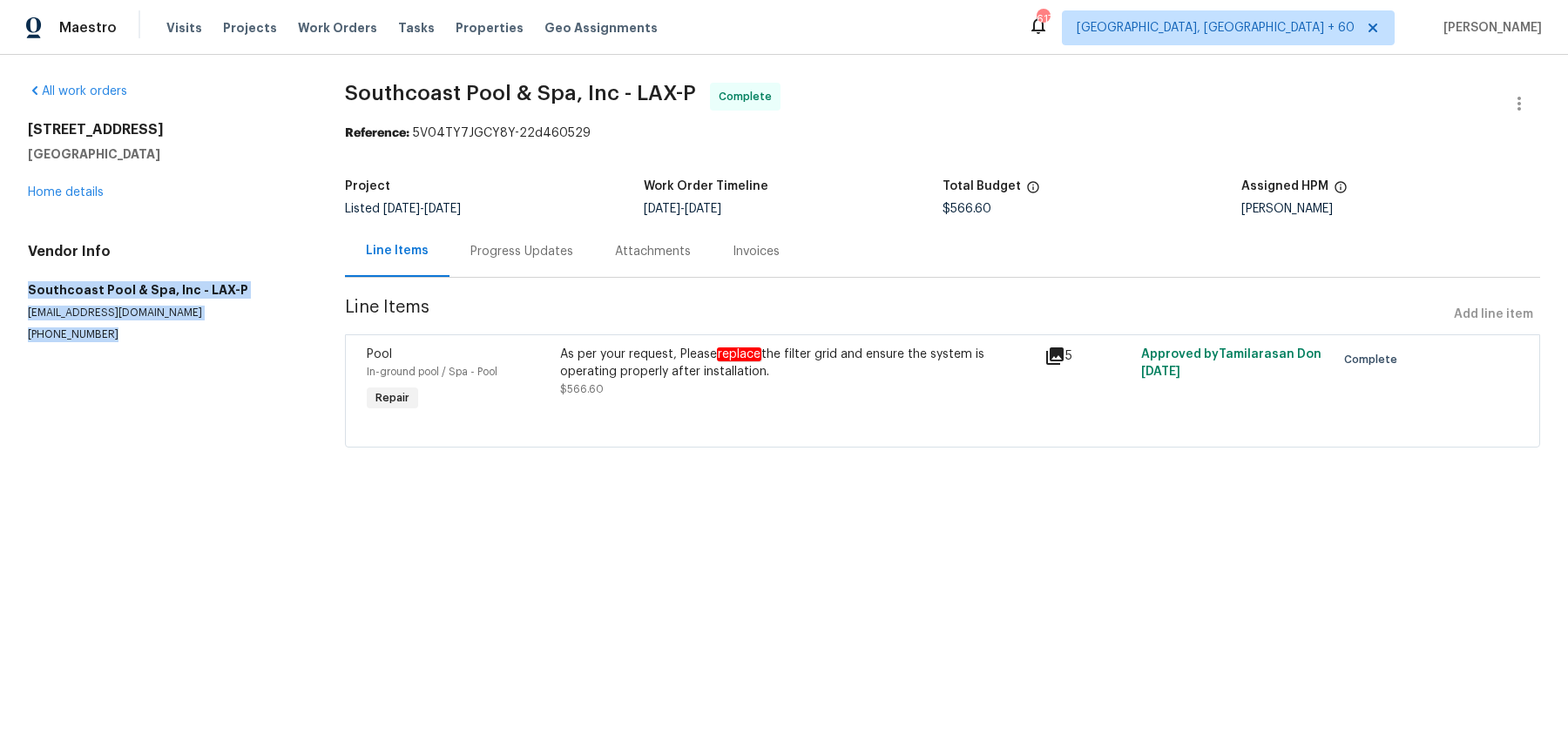
drag, startPoint x: 27, startPoint y: 287, endPoint x: 88, endPoint y: 351, distance: 88.4
click at [88, 351] on div "All work orders [STREET_ADDRESS] Home details Vendor Info Southcoast Pool & Spa…" at bounding box center [784, 276] width 1568 height 442
copy div "Southcoast Pool & Spa, Inc - LAX-P [EMAIL_ADDRESS][DOMAIN_NAME] [PHONE_NUMBER]"
